Goal: Task Accomplishment & Management: Manage account settings

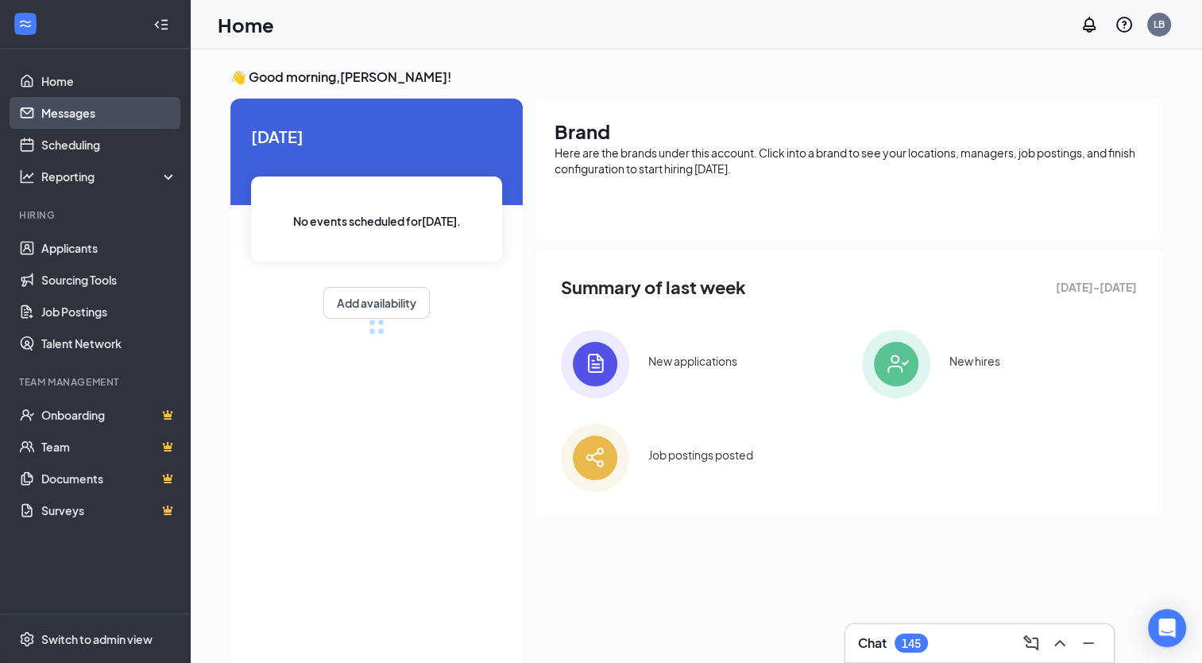
click at [72, 128] on link "Messages" at bounding box center [109, 113] width 136 height 32
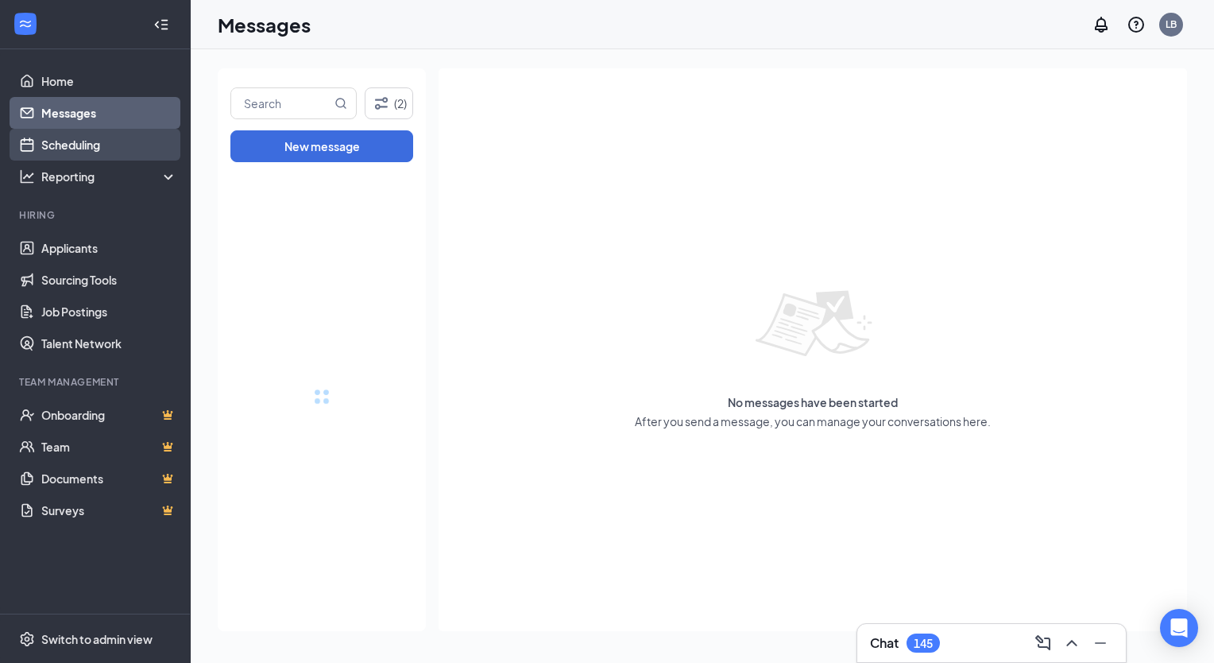
click at [73, 136] on link "Scheduling" at bounding box center [109, 145] width 136 height 32
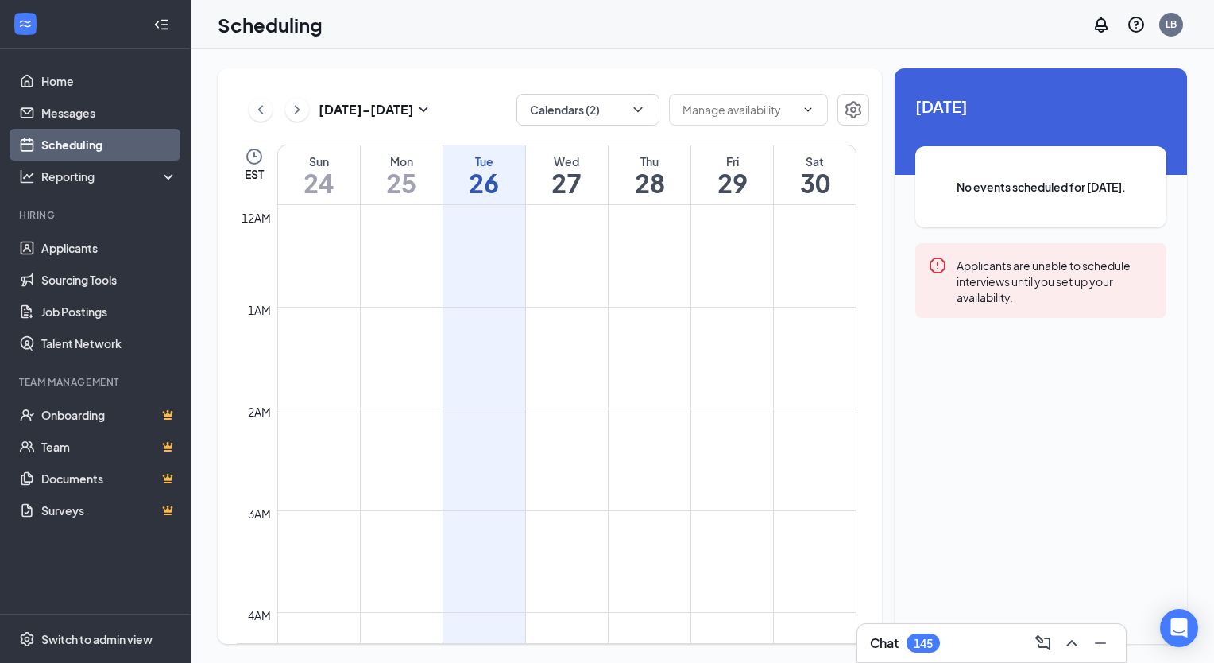
scroll to position [781, 0]
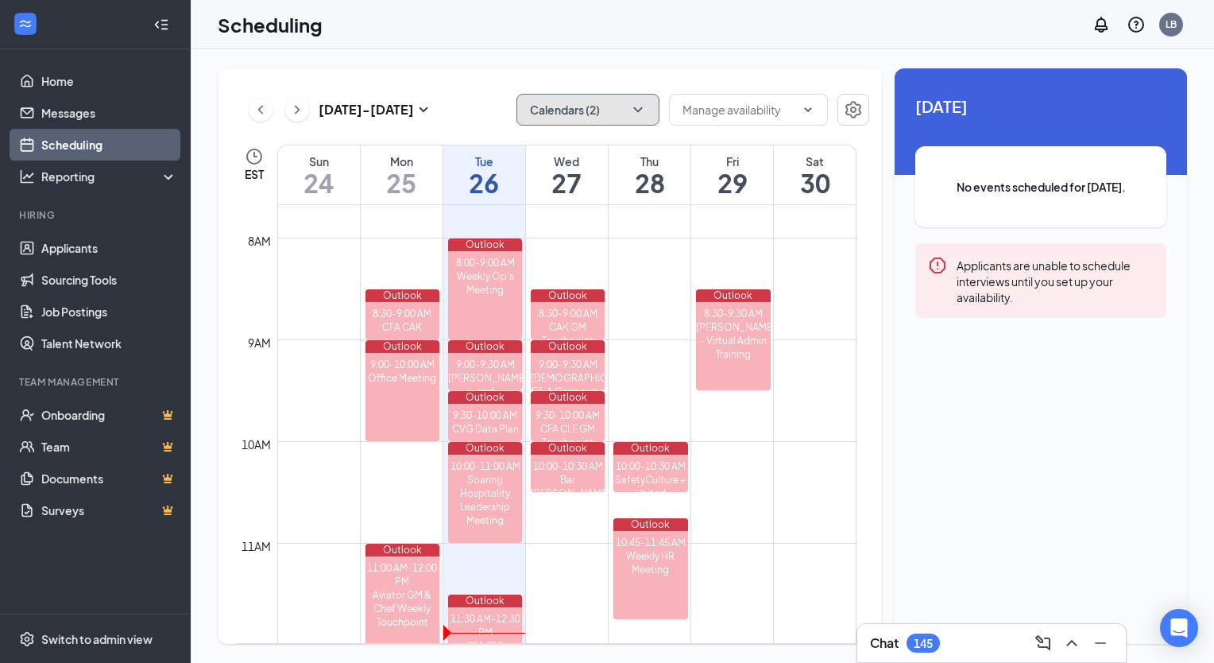
click at [617, 106] on button "Calendars (2)" at bounding box center [587, 110] width 143 height 32
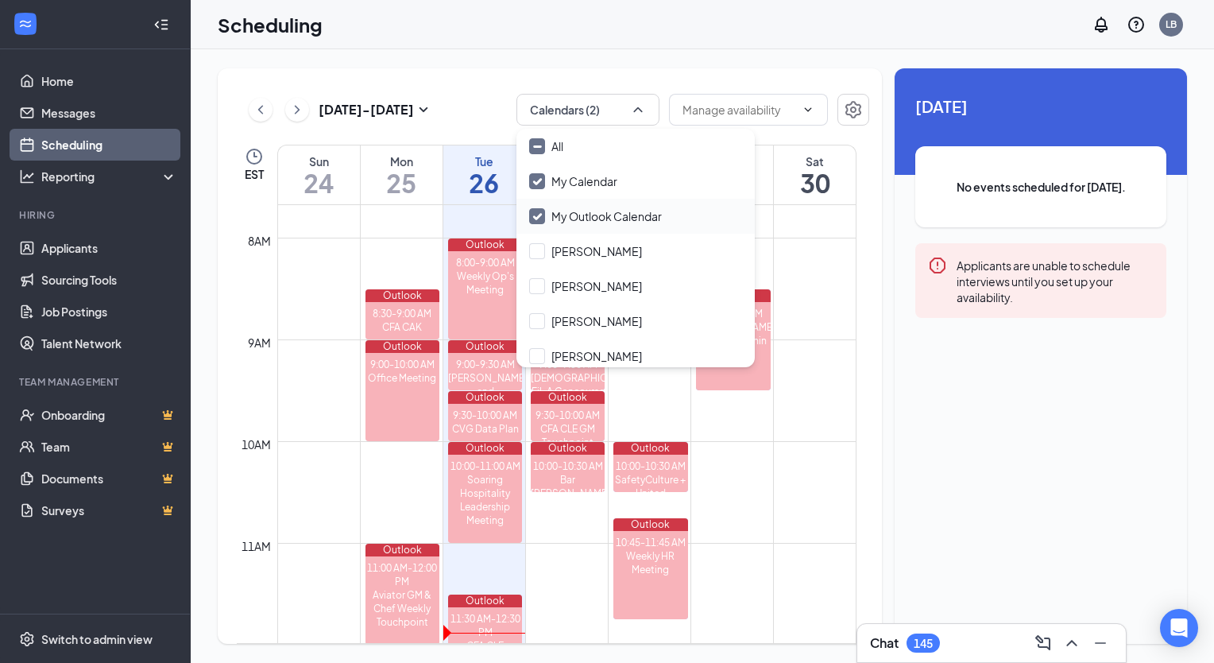
click at [539, 214] on input "My Outlook Calendar" at bounding box center [595, 216] width 133 height 16
checkbox input "false"
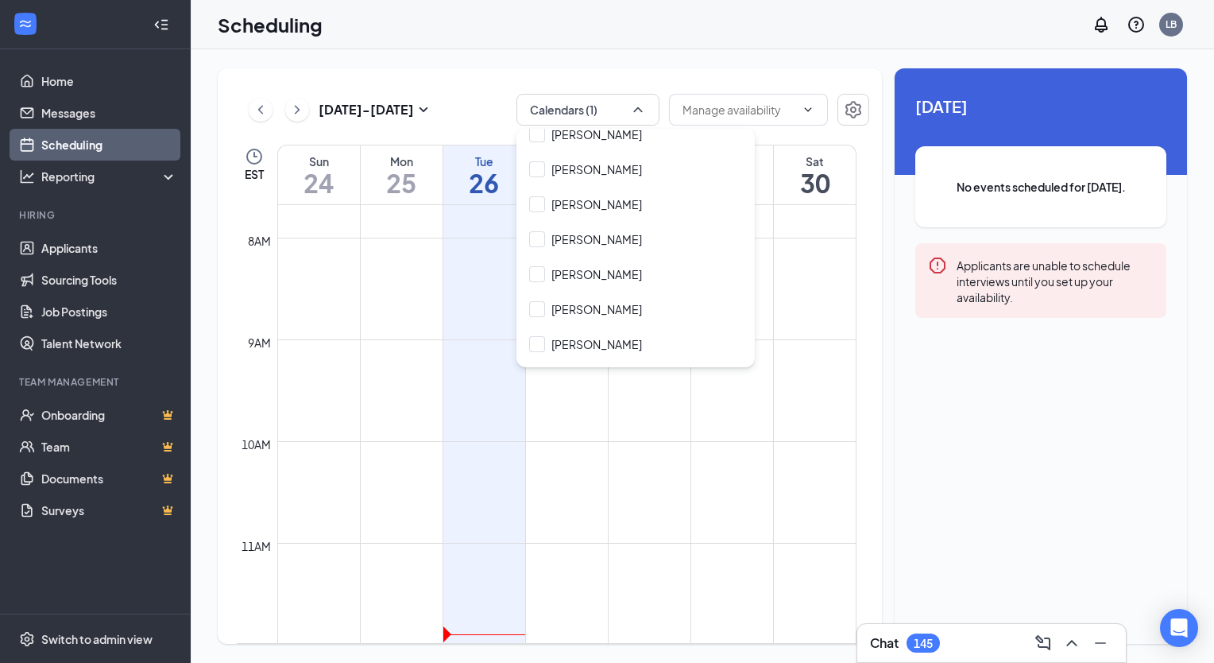
scroll to position [218, 0]
click at [537, 207] on input "[PERSON_NAME]" at bounding box center [585, 208] width 113 height 16
checkbox input "true"
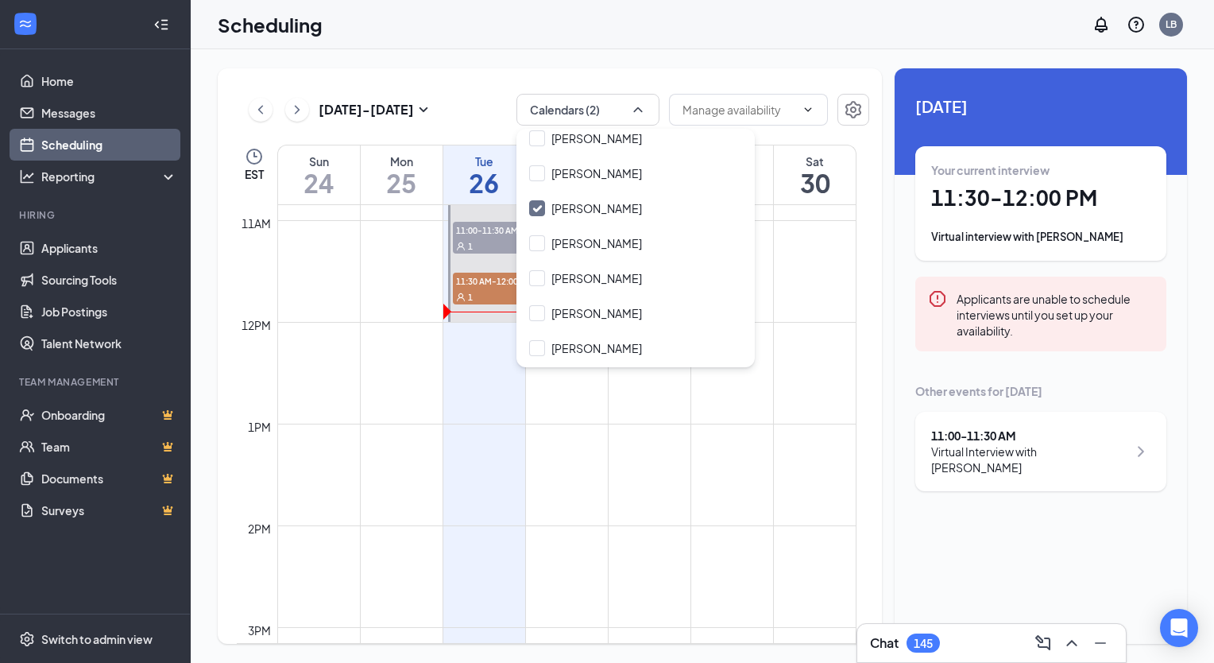
scroll to position [1108, 0]
